Goal: Navigation & Orientation: Find specific page/section

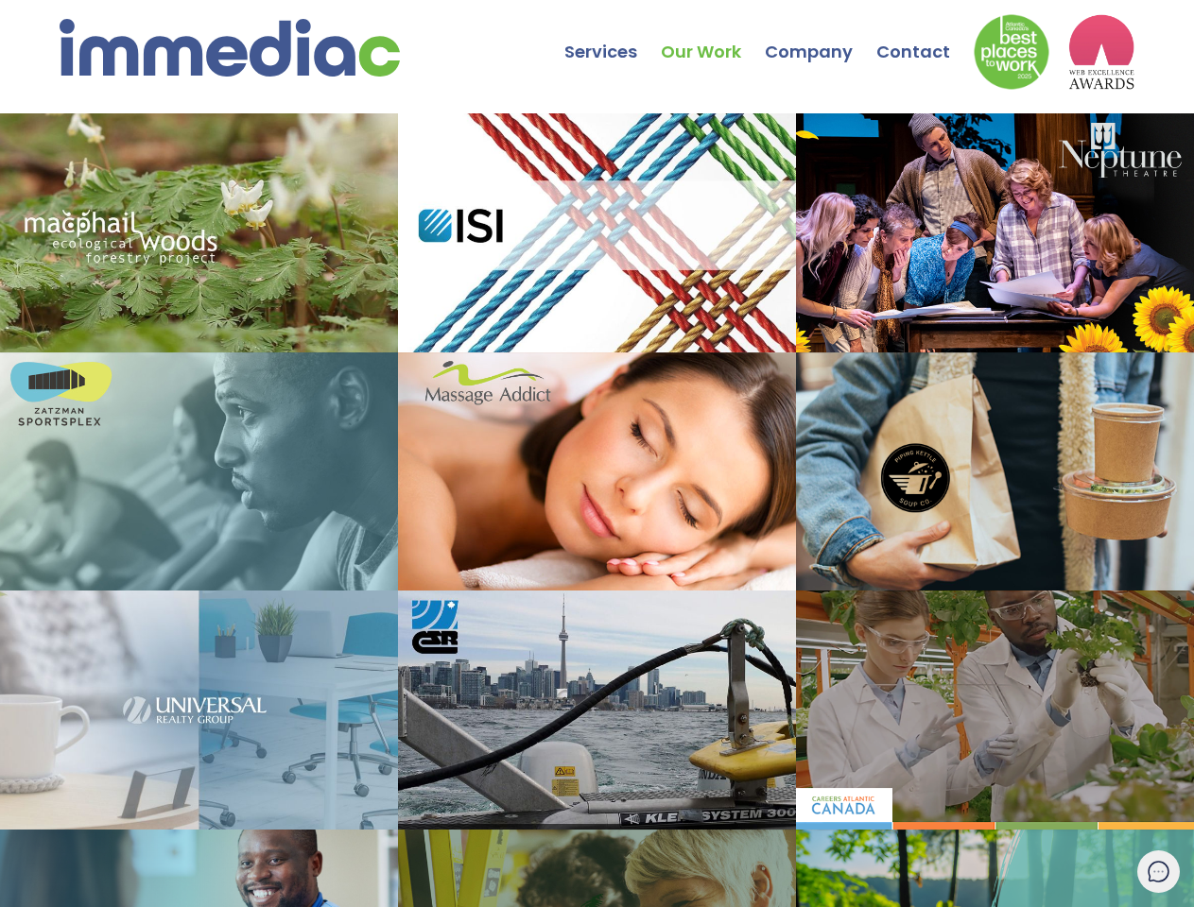
click at [1158, 872] on icon at bounding box center [1158, 872] width 8 height 0
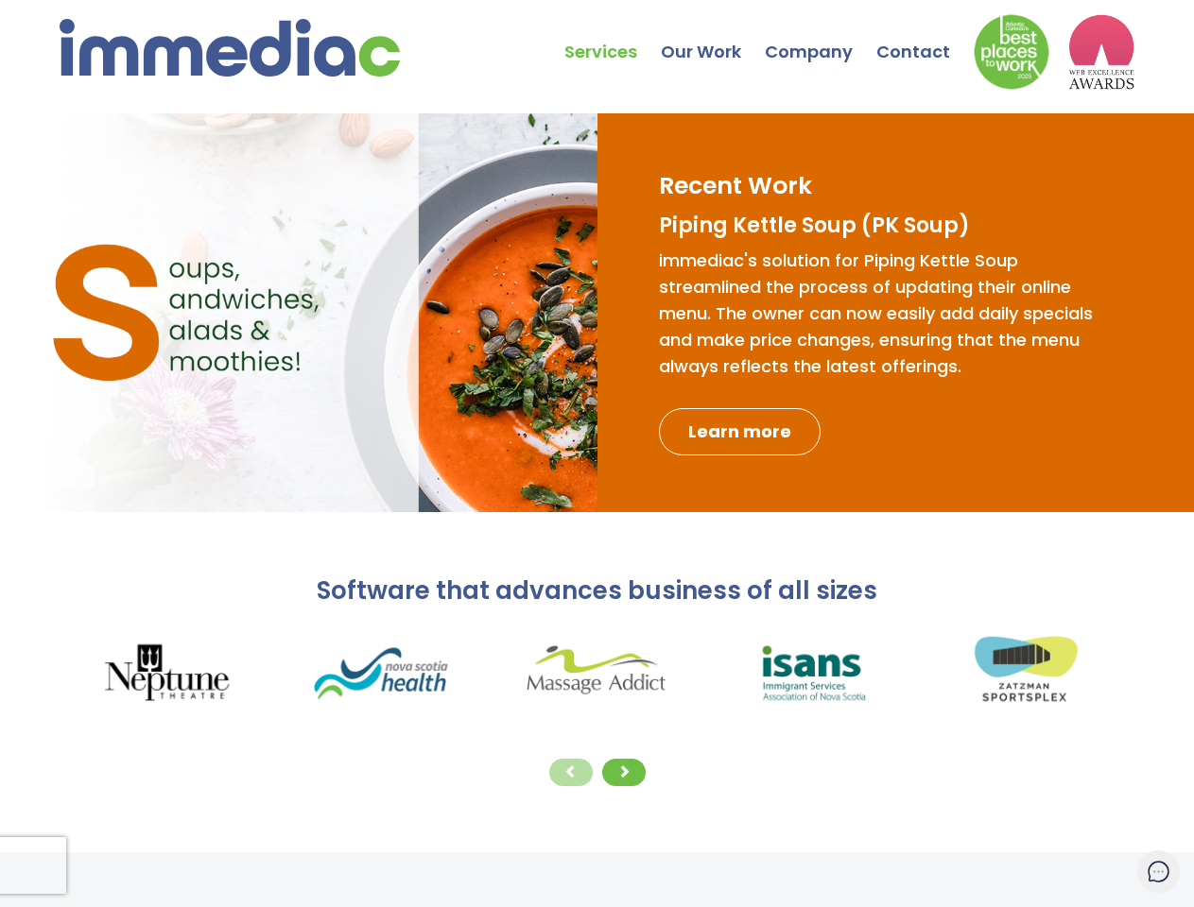
click at [596, 709] on img at bounding box center [596, 673] width 215 height 93
click at [627, 692] on img at bounding box center [596, 673] width 215 height 93
click at [571, 772] on span at bounding box center [570, 771] width 13 height 13
click at [624, 772] on span at bounding box center [623, 771] width 13 height 13
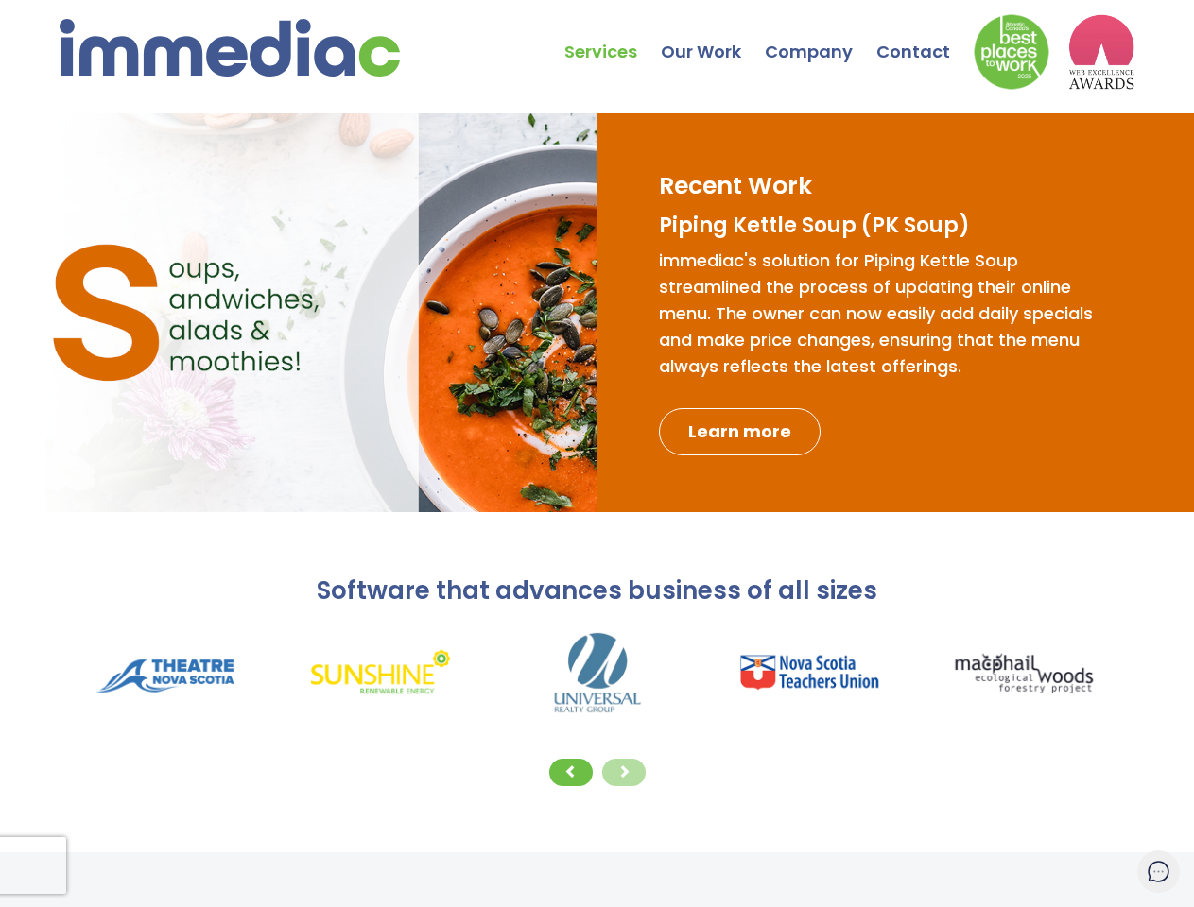
click at [1158, 872] on icon at bounding box center [1158, 872] width 8 height 0
